Goal: Information Seeking & Learning: Learn about a topic

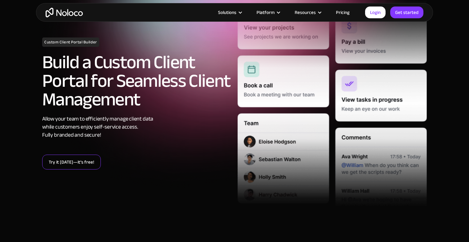
click at [87, 159] on link "Try it [DATE]—it’s free!" at bounding box center [71, 162] width 59 height 15
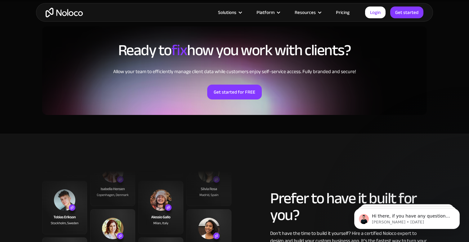
scroll to position [1451, 0]
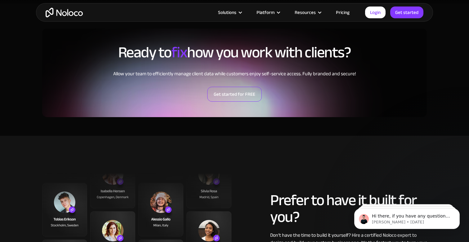
click at [243, 94] on link "Get started for FREE" at bounding box center [234, 94] width 55 height 15
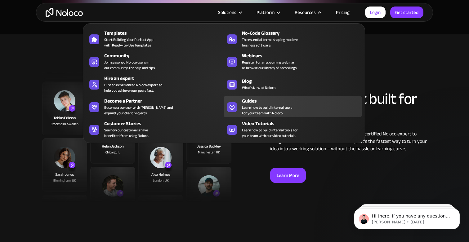
scroll to position [1640, 0]
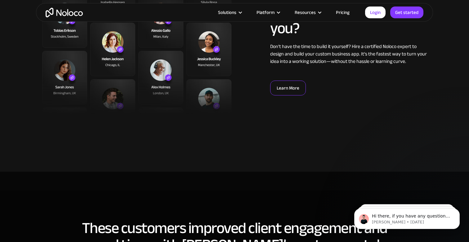
click at [286, 90] on link "Learn More" at bounding box center [288, 88] width 36 height 15
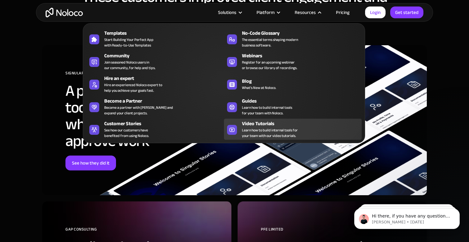
scroll to position [1875, 0]
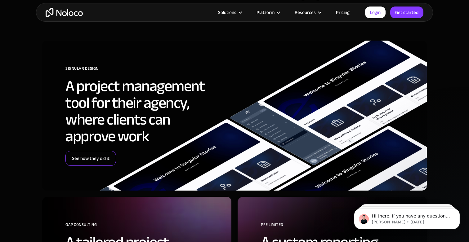
click at [107, 156] on link "See how they did it" at bounding box center [90, 158] width 51 height 15
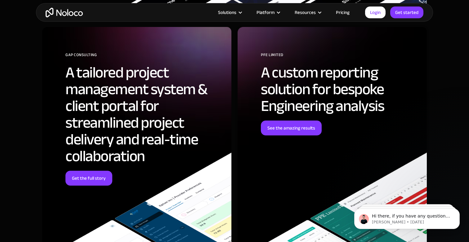
scroll to position [2055, 0]
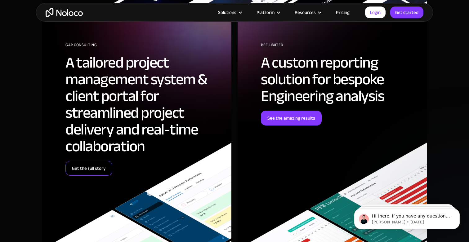
click at [92, 169] on link "Get the full story" at bounding box center [88, 168] width 47 height 15
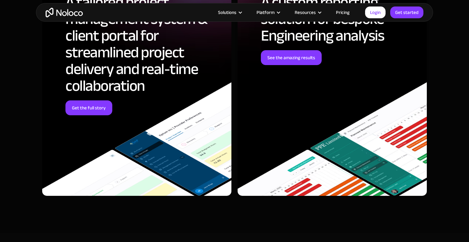
scroll to position [2113, 0]
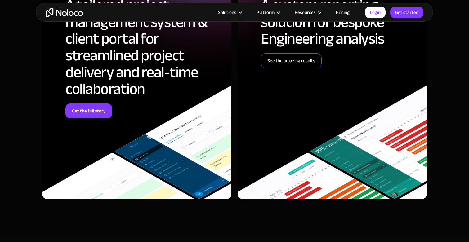
click at [297, 63] on link "See the amazing results" at bounding box center [291, 60] width 61 height 15
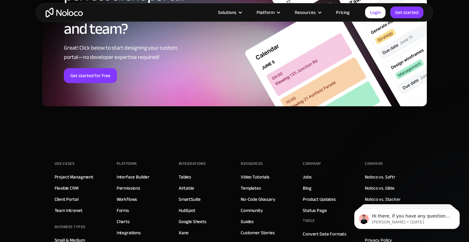
scroll to position [3335, 0]
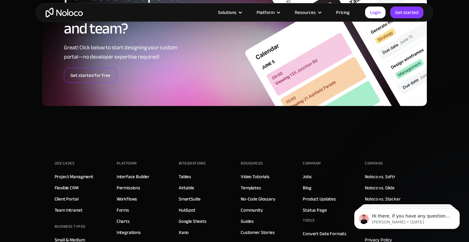
click at [84, 79] on link "Get started for free" at bounding box center [90, 75] width 53 height 15
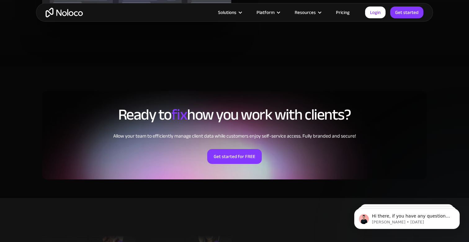
scroll to position [1420, 0]
